Goal: Task Accomplishment & Management: Use online tool/utility

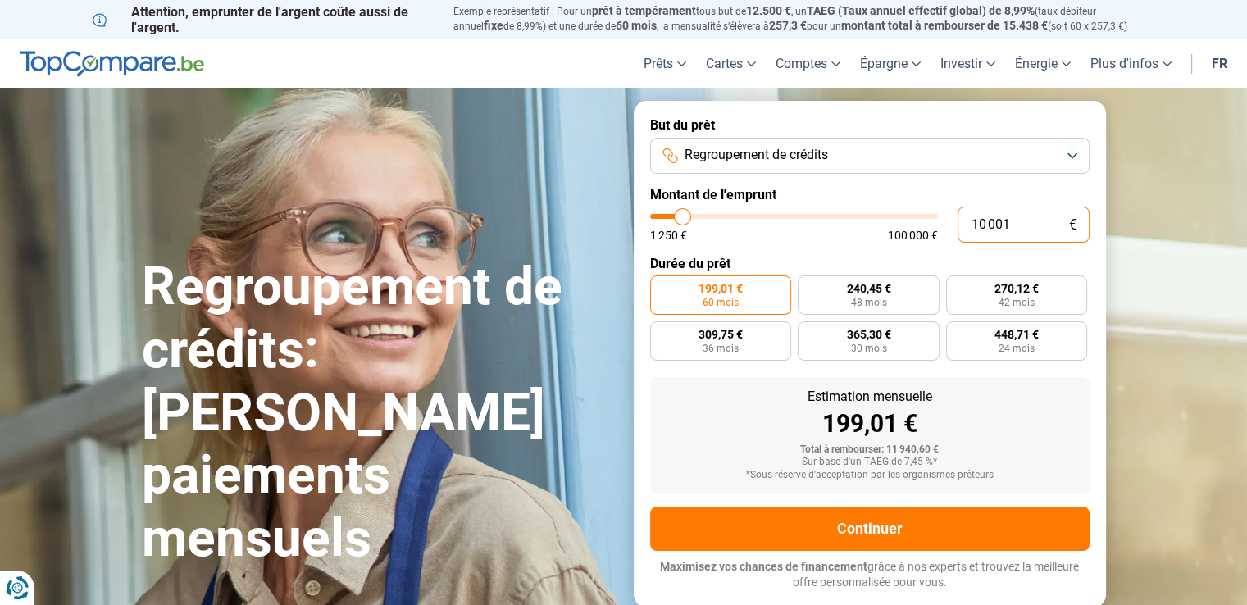
drag, startPoint x: 1041, startPoint y: 229, endPoint x: 788, endPoint y: 210, distance: 253.3
click at [788, 210] on div "10 001 € 1 250 € 100 000 €" at bounding box center [870, 225] width 440 height 36
type input "10000"
radio input "true"
type input "7"
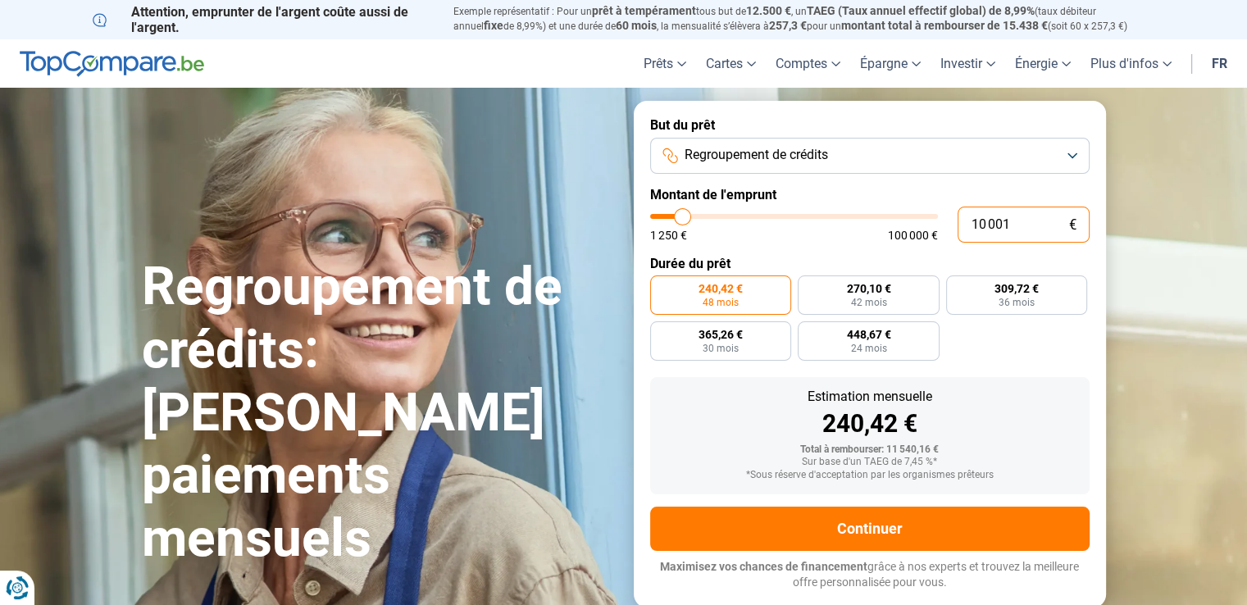
type input "1250"
type input "78"
type input "1250"
type input "785"
type input "1250"
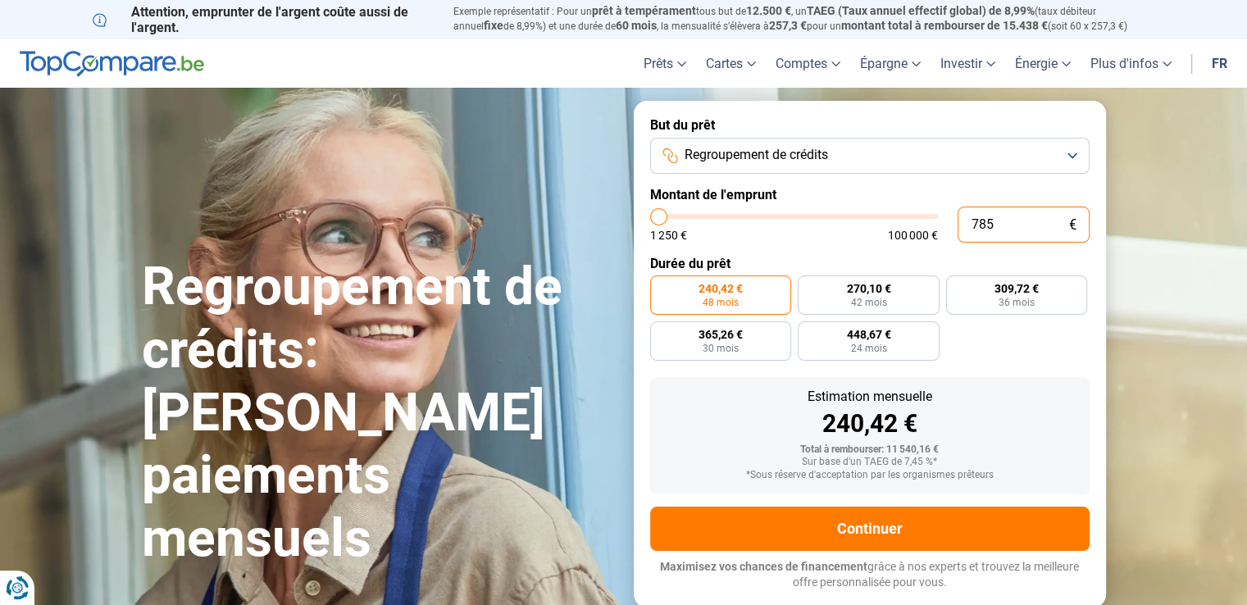
type input "7 850"
type input "7750"
type input "78 500"
type input "78500"
radio input "false"
